Goal: Find specific page/section: Find specific page/section

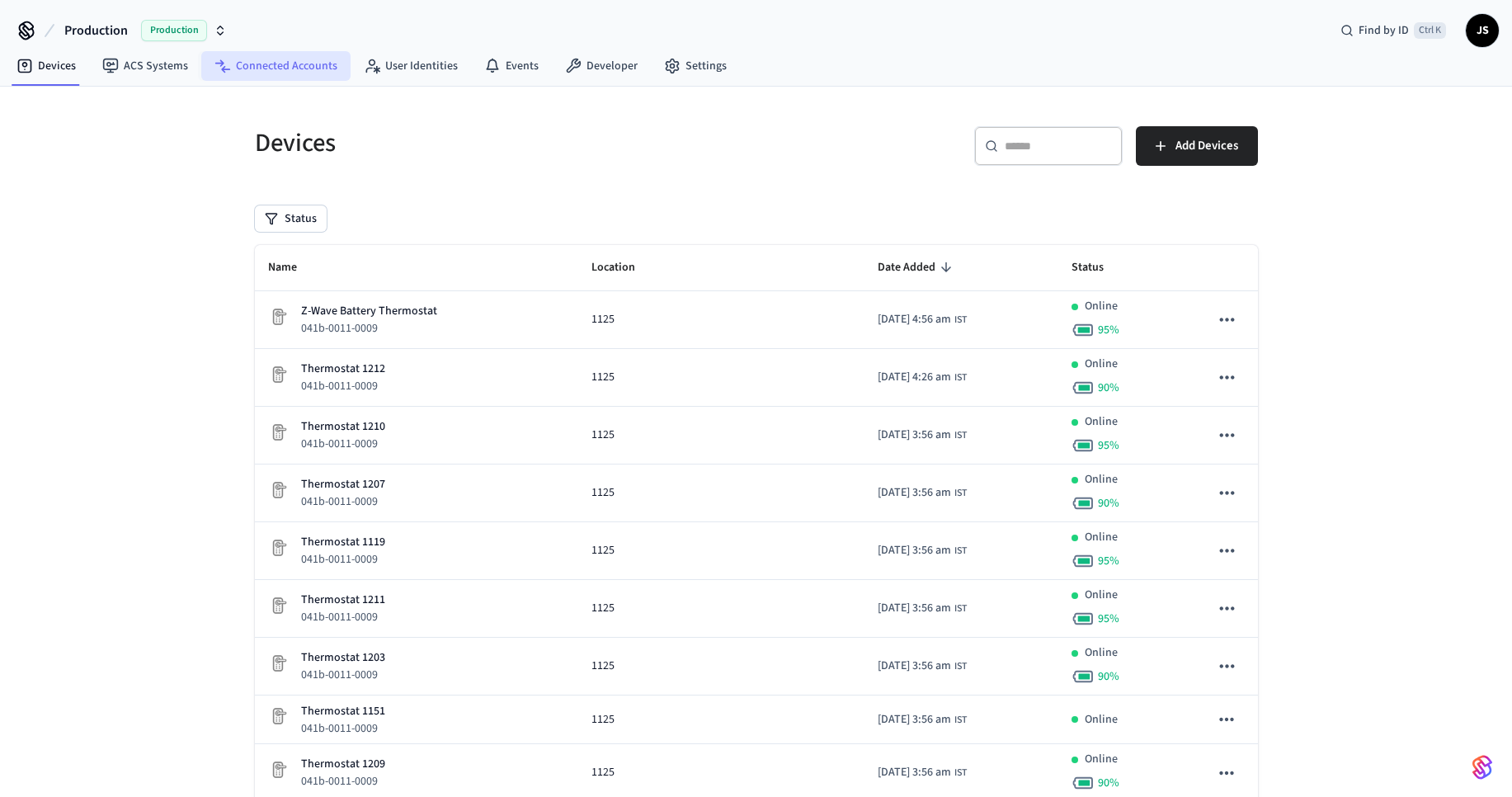
click at [258, 61] on link "Connected Accounts" at bounding box center [276, 65] width 149 height 29
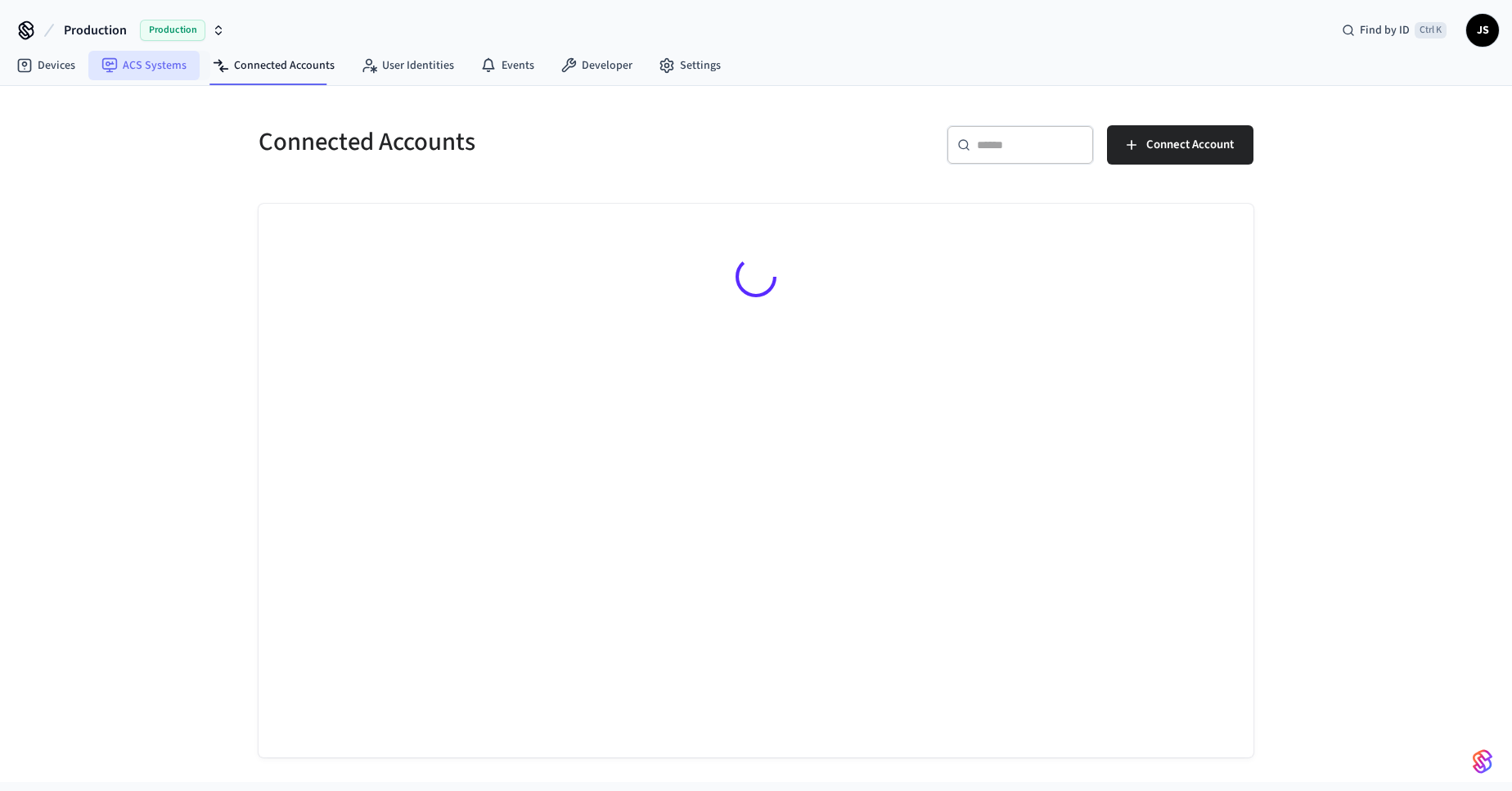
click at [160, 65] on link "ACS Systems" at bounding box center [144, 65] width 111 height 29
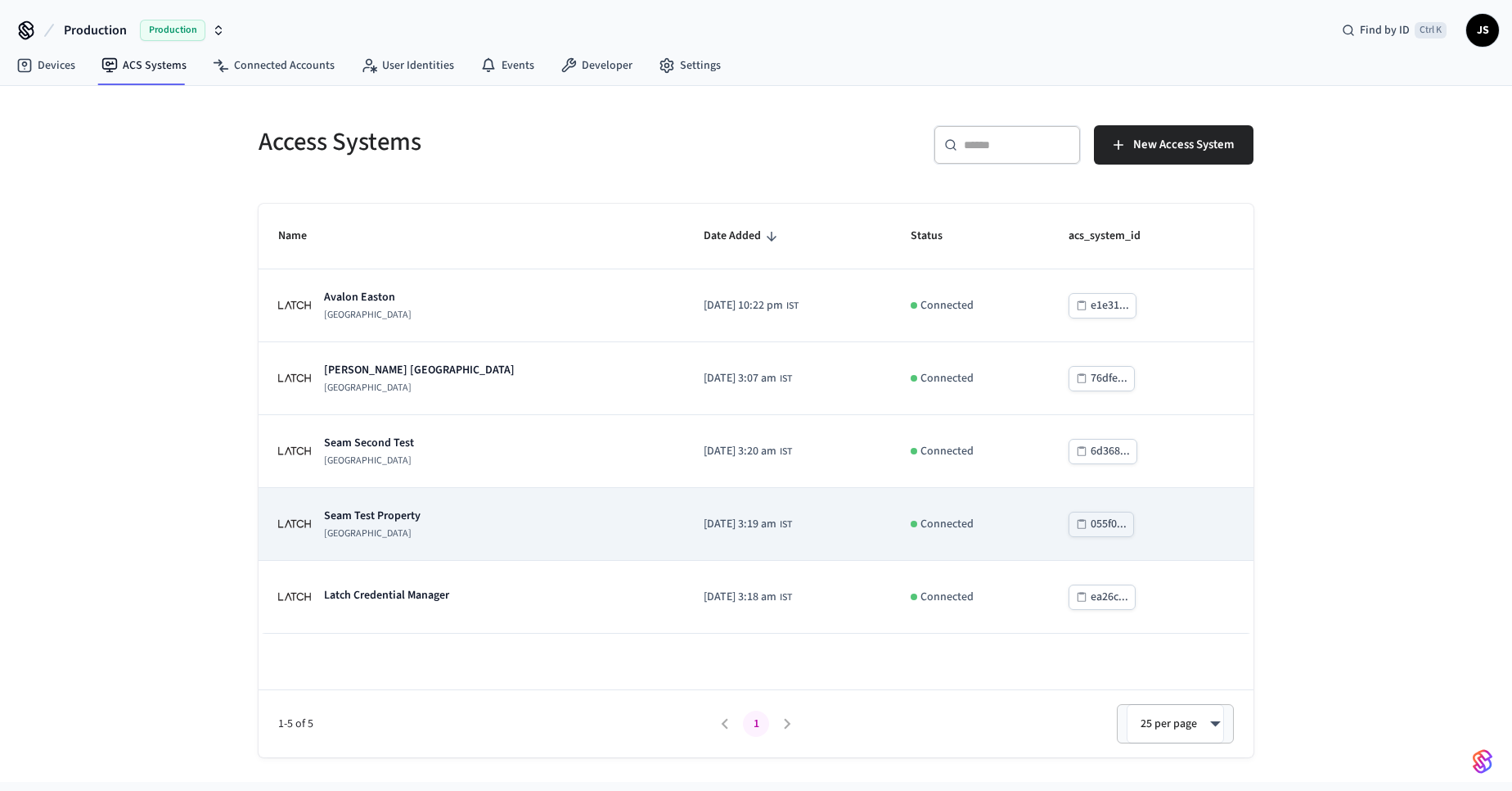
click at [406, 513] on p "Seam Test Property" at bounding box center [372, 516] width 97 height 16
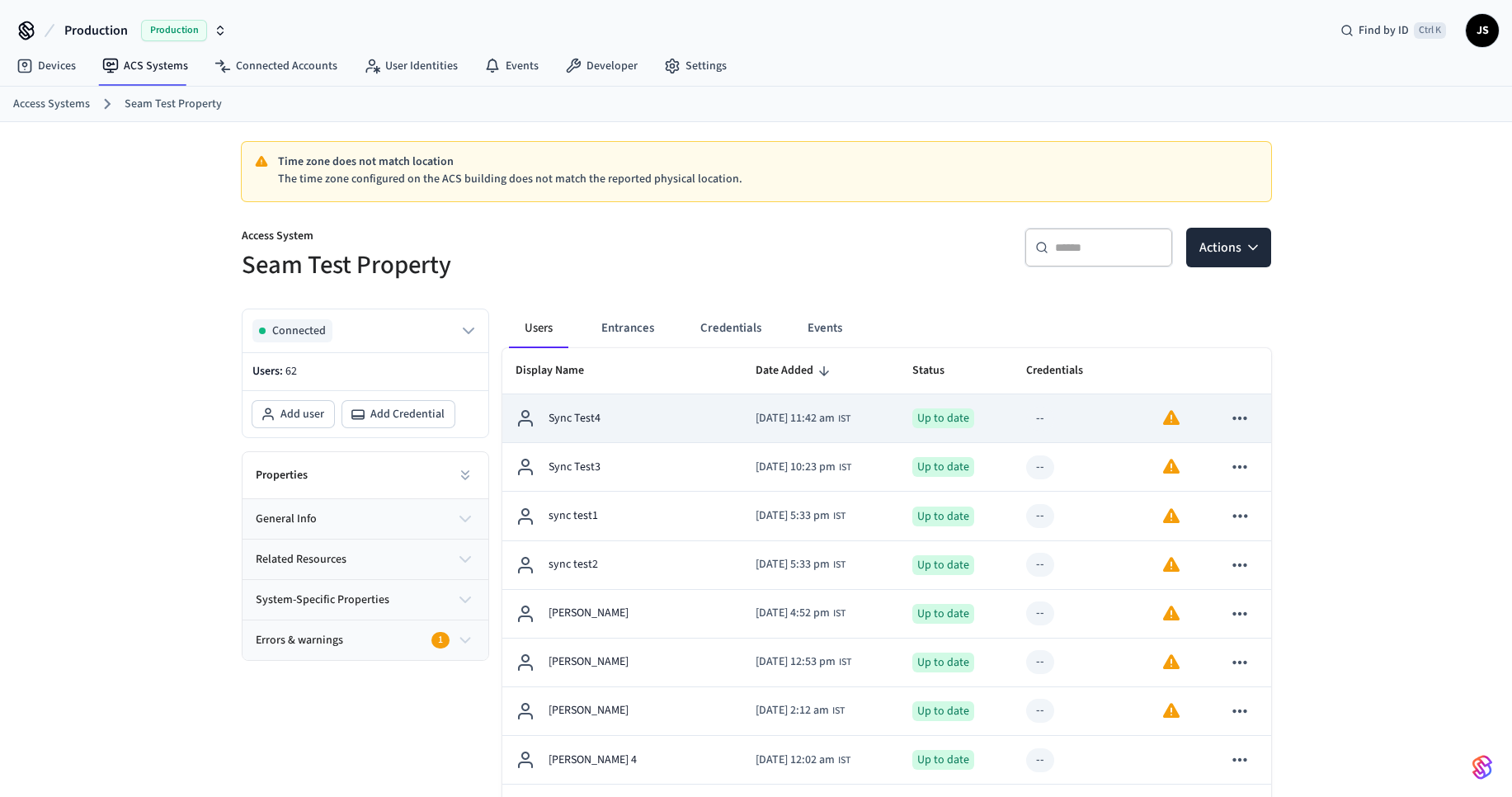
click at [713, 425] on td "Sync Test4" at bounding box center [622, 419] width 240 height 48
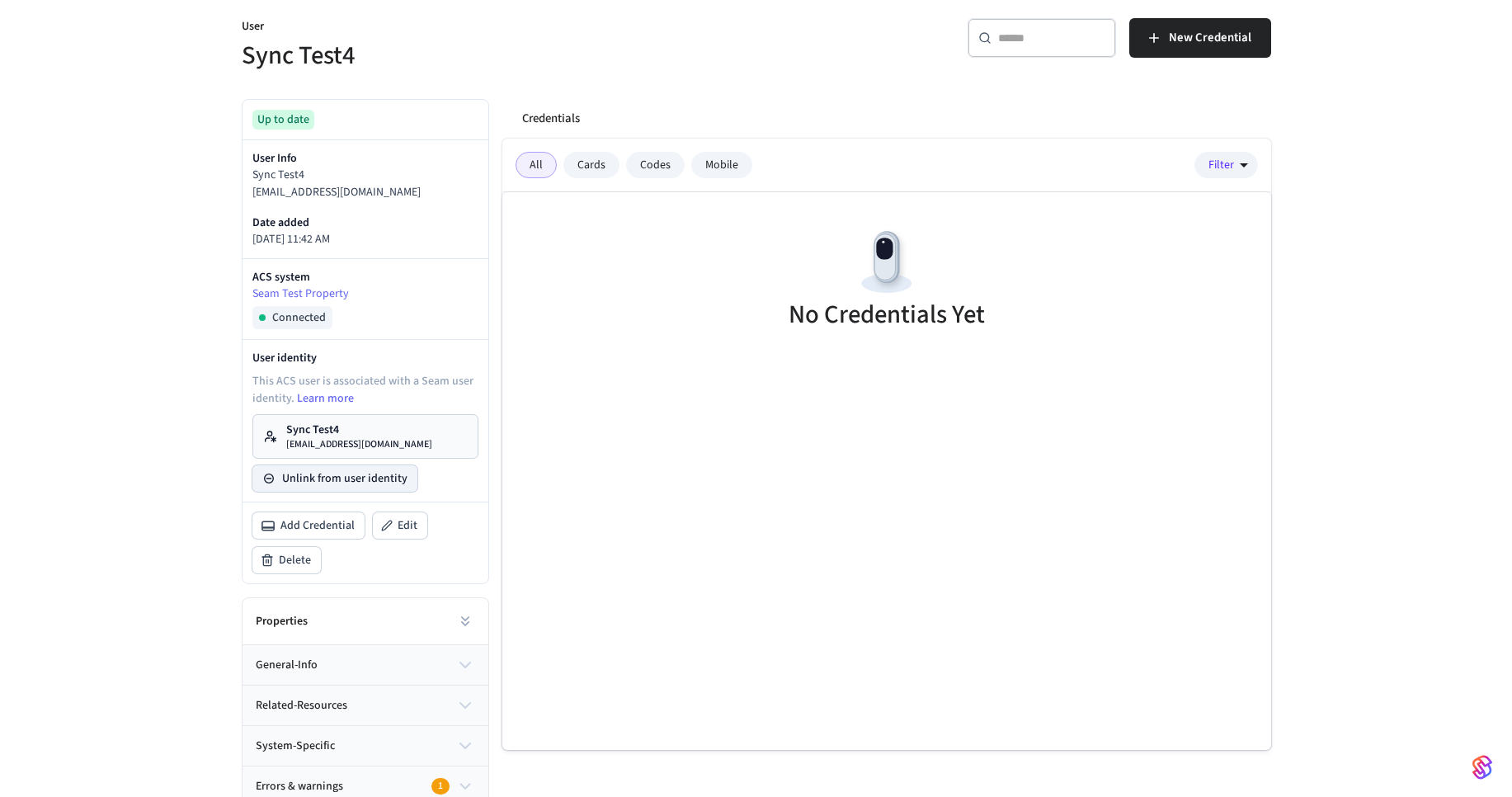
scroll to position [220, 0]
